Goal: Task Accomplishment & Management: Use online tool/utility

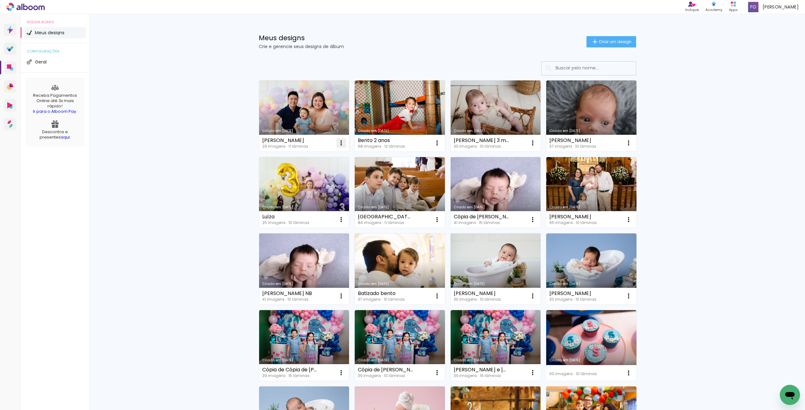
click at [340, 141] on iron-icon at bounding box center [341, 143] width 8 height 8
click at [323, 172] on span "Fazer uma cópia" at bounding box center [315, 170] width 37 height 4
type input "Cópia de [PERSON_NAME]"
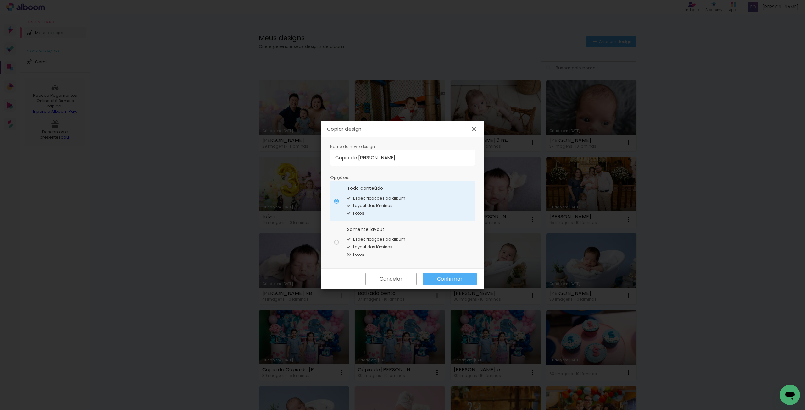
click at [0, 0] on slot "Confirmar" at bounding box center [0, 0] width 0 height 0
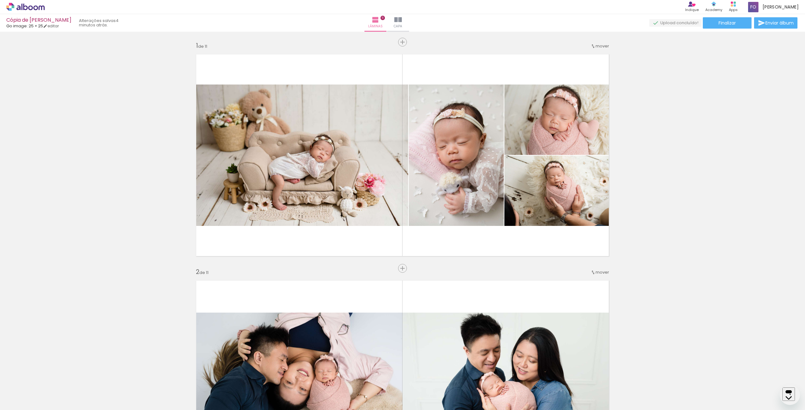
scroll to position [847, 0]
